Goal: Task Accomplishment & Management: Manage account settings

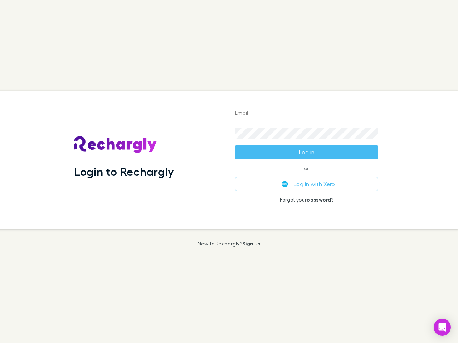
click at [229, 172] on div "Login to Rechargly" at bounding box center [148, 160] width 161 height 139
click at [306, 114] on input "Email" at bounding box center [306, 113] width 143 height 11
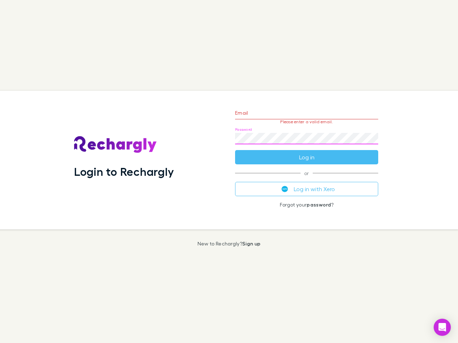
click at [306, 152] on form "Email Please enter a valid email. Password Log in" at bounding box center [306, 133] width 143 height 62
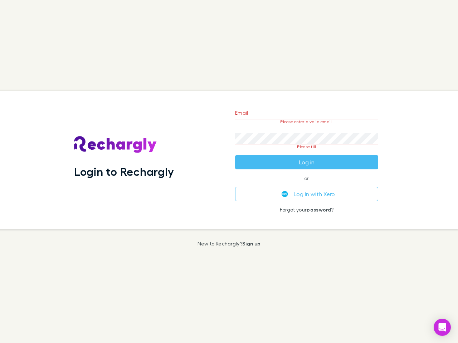
click at [306, 184] on div "Email Please enter a valid email. Password Please fill Log in or Log in with Xe…" at bounding box center [306, 160] width 154 height 139
click at [442, 328] on icon "Open Intercom Messenger" at bounding box center [442, 327] width 8 height 9
